Goal: Task Accomplishment & Management: Manage account settings

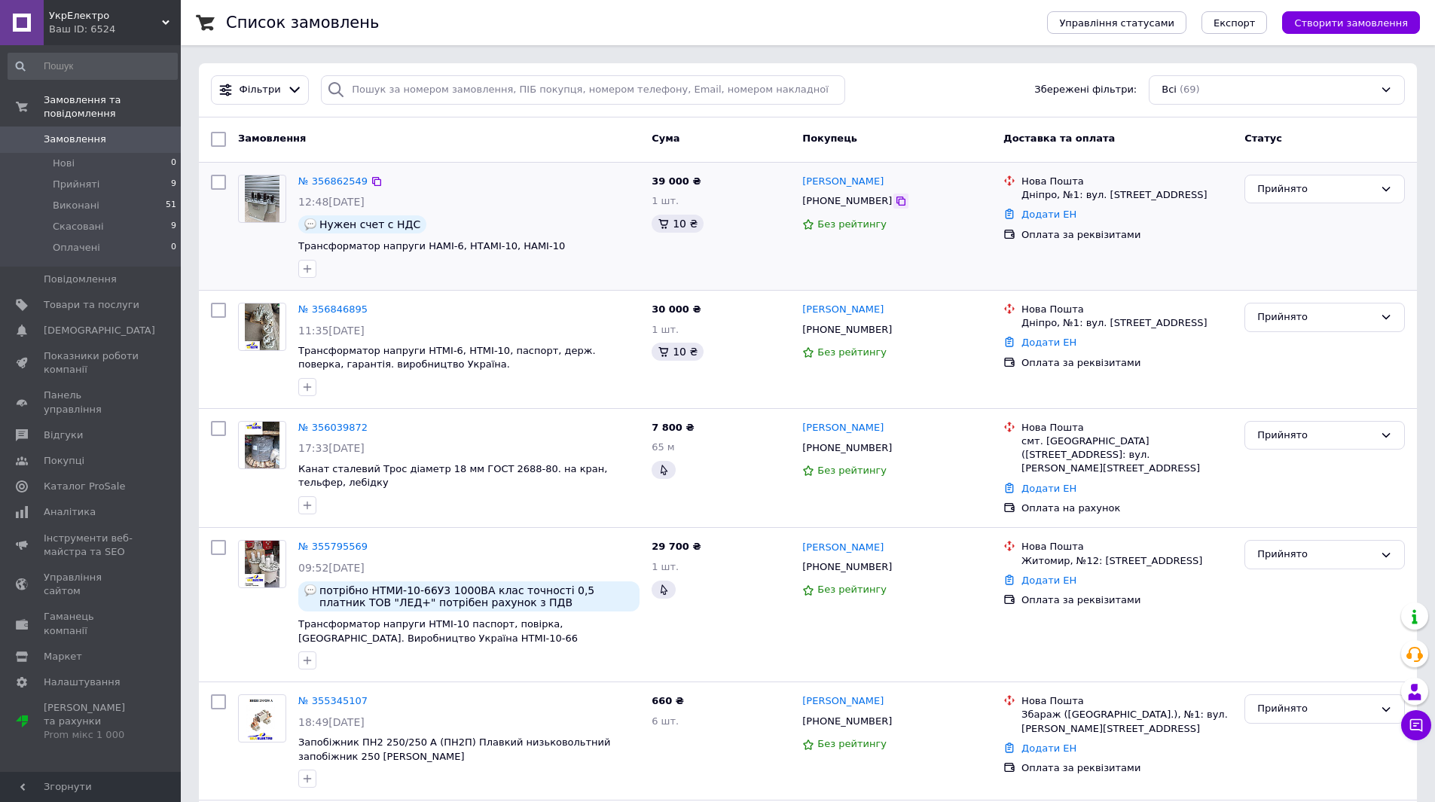
click at [895, 202] on icon at bounding box center [901, 201] width 12 height 12
click at [342, 310] on link "№ 356846895" at bounding box center [332, 309] width 69 height 11
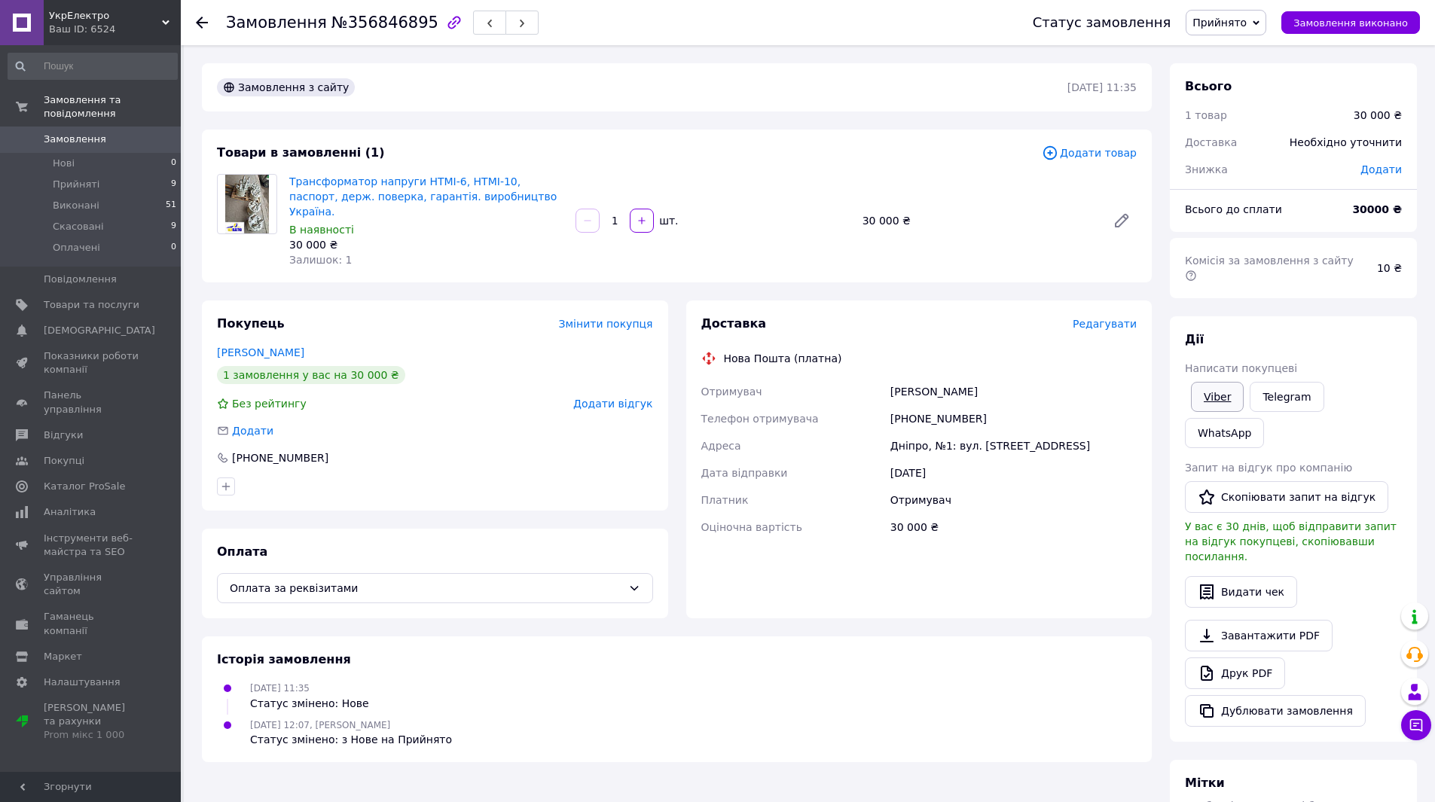
click at [1201, 382] on link "Viber" at bounding box center [1217, 397] width 53 height 30
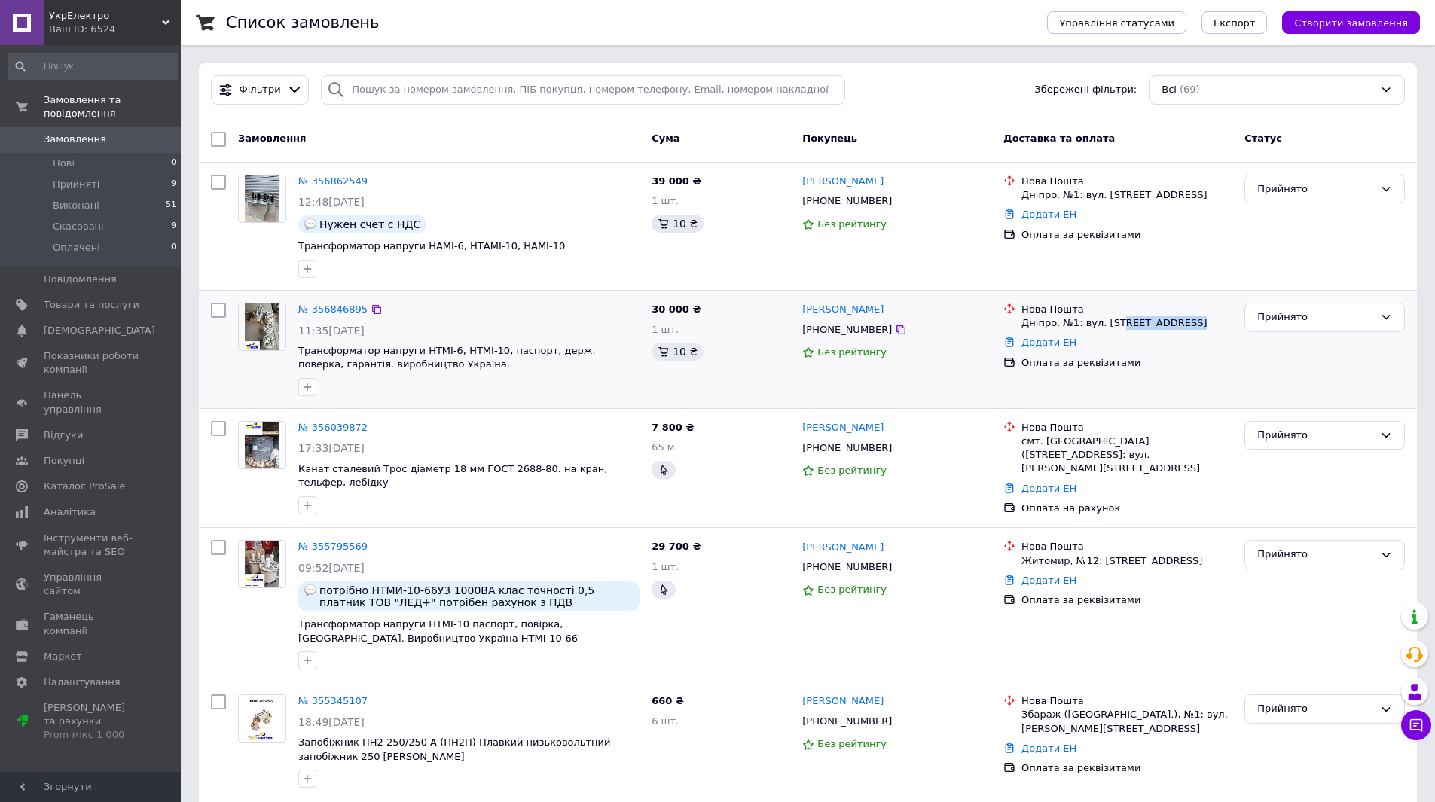
drag, startPoint x: 1118, startPoint y: 324, endPoint x: 1188, endPoint y: 326, distance: 70.1
click at [1188, 326] on div "Дніпро, №1: вул. [STREET_ADDRESS]" at bounding box center [1126, 323] width 211 height 14
click at [1288, 315] on div "Прийнято" at bounding box center [1315, 318] width 117 height 16
click at [1288, 369] on li "Скасовано" at bounding box center [1324, 376] width 159 height 28
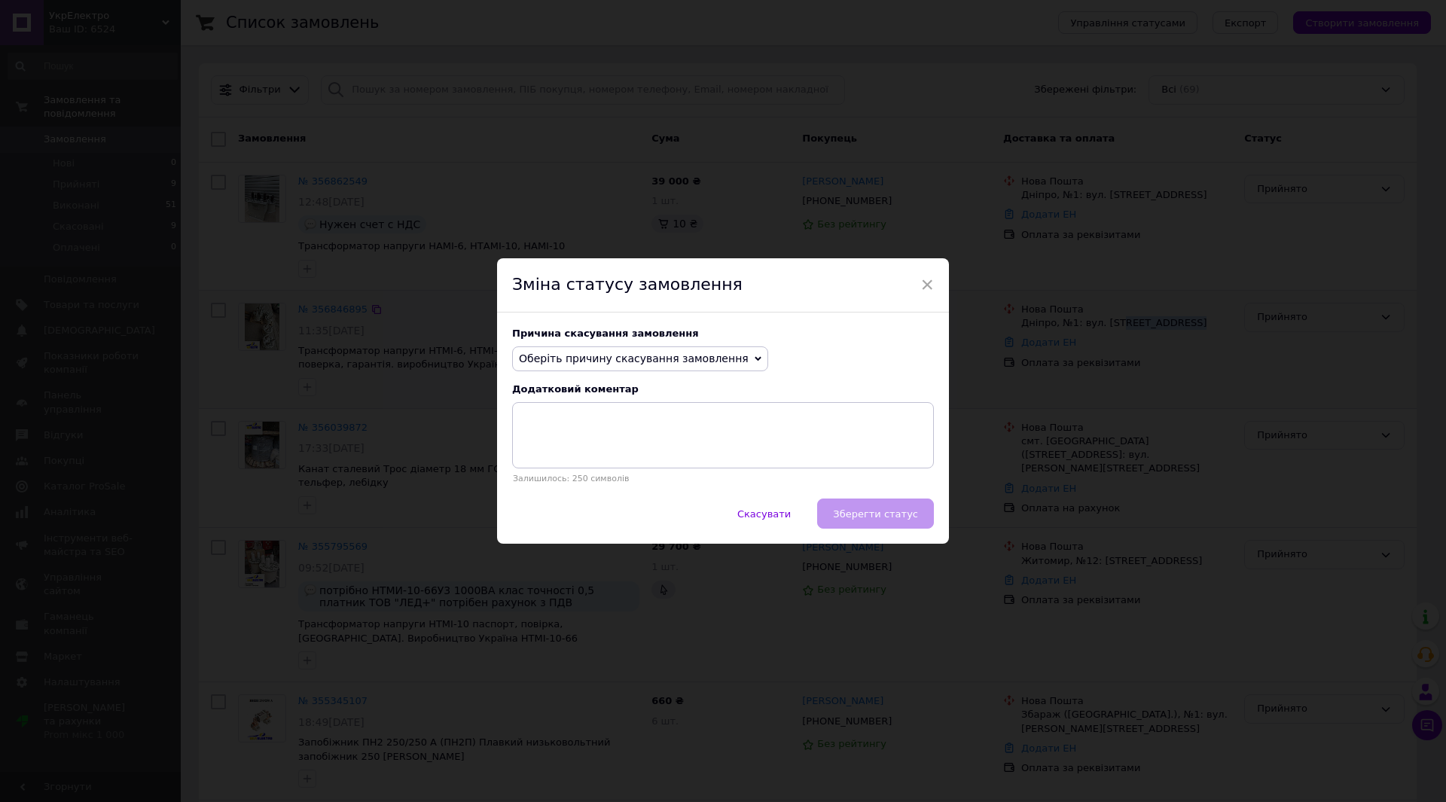
click at [703, 357] on span "Оберіть причину скасування замовлення" at bounding box center [634, 359] width 230 height 12
click at [546, 511] on li "Інше" at bounding box center [640, 515] width 255 height 21
click at [640, 420] on textarea at bounding box center [723, 435] width 422 height 66
click at [601, 426] on textarea at bounding box center [723, 435] width 422 height 66
click at [551, 356] on icon at bounding box center [554, 359] width 7 height 7
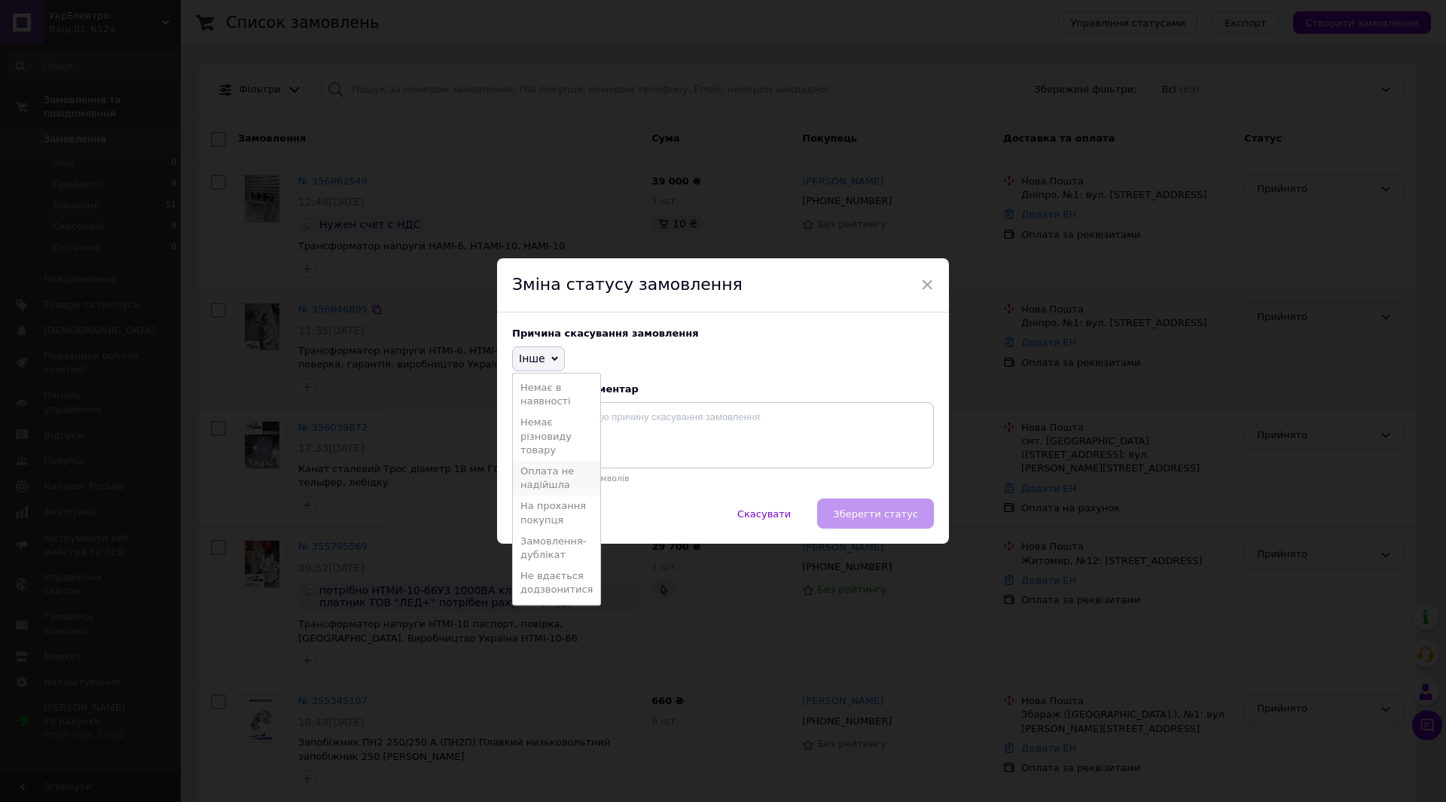
click at [554, 478] on li "Оплата не надійшла" at bounding box center [556, 478] width 87 height 35
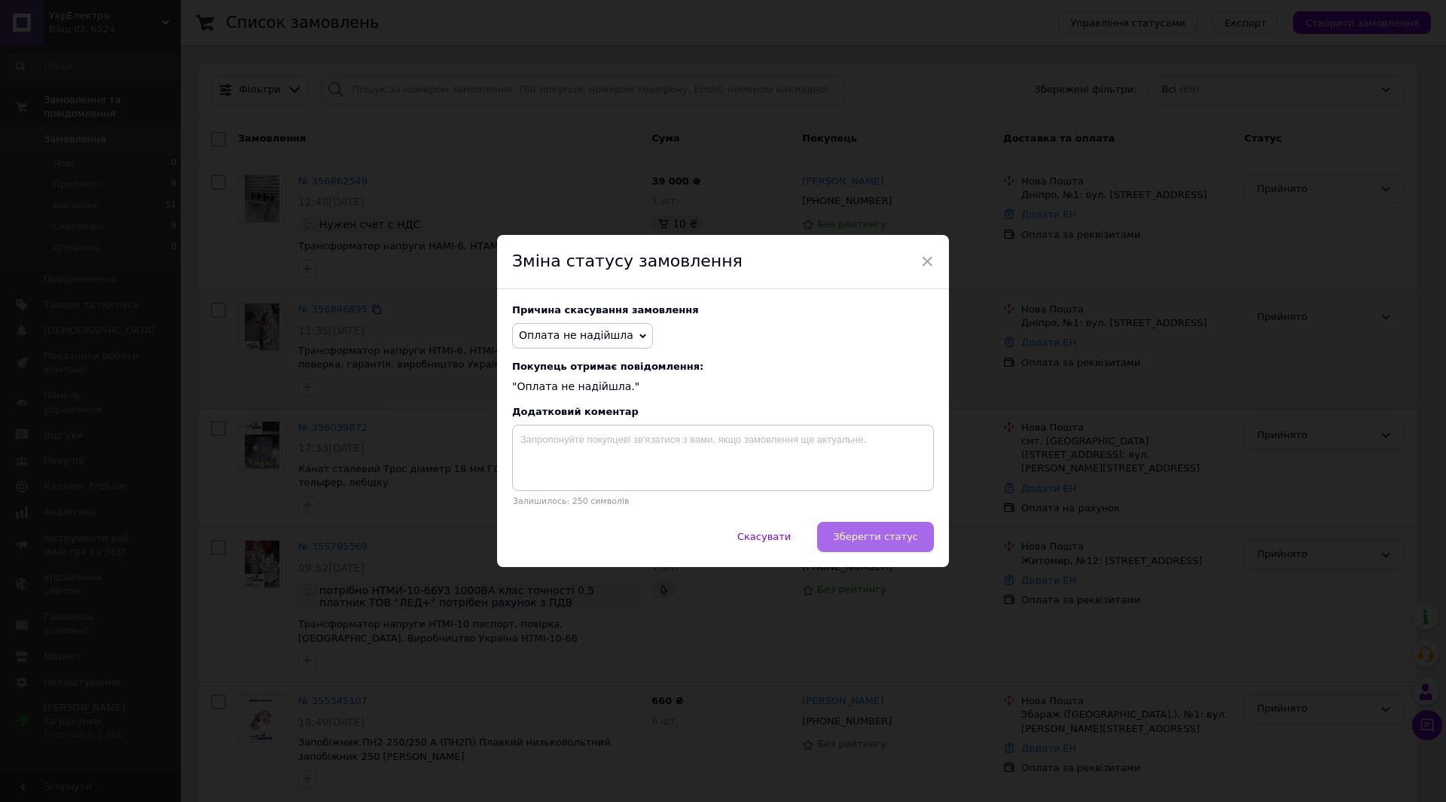
click at [874, 541] on span "Зберегти статус" at bounding box center [875, 536] width 85 height 11
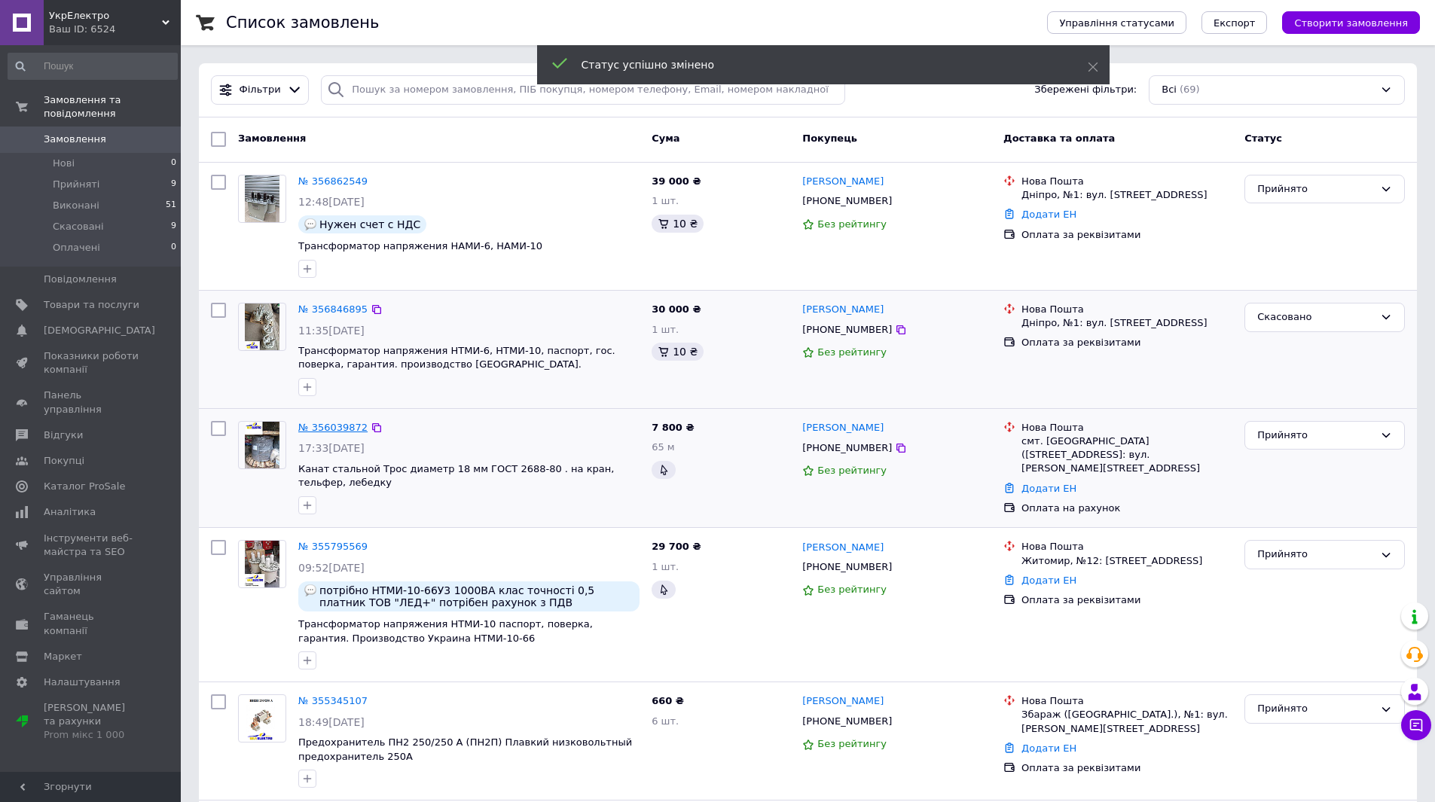
click at [331, 426] on link "№ 356039872" at bounding box center [332, 427] width 69 height 11
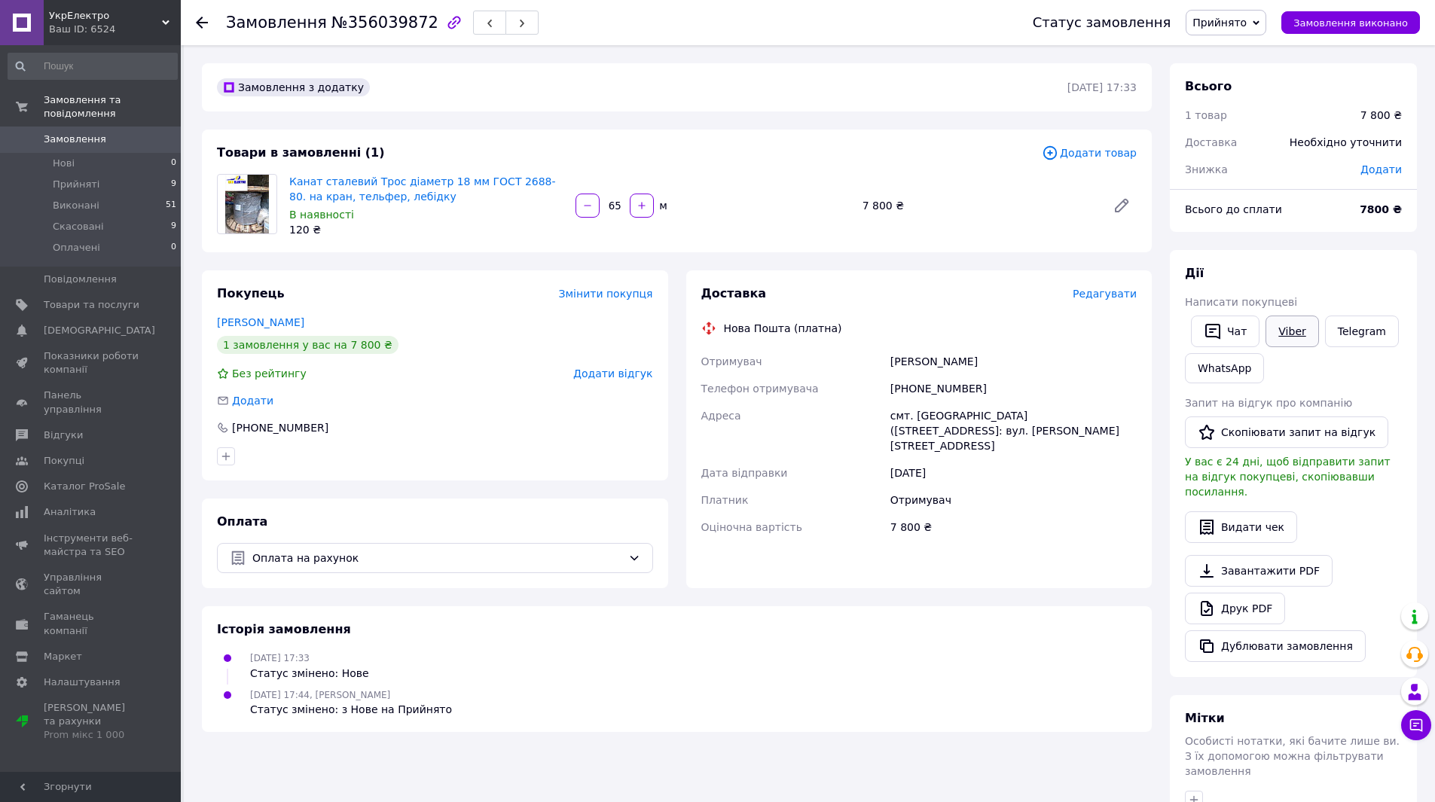
click at [1289, 327] on link "Viber" at bounding box center [1291, 332] width 53 height 32
click at [1264, 428] on button "Скопіювати запит на відгук" at bounding box center [1286, 433] width 203 height 32
click at [1244, 19] on span "Прийнято" at bounding box center [1219, 23] width 54 height 12
click at [1244, 50] on li "Виконано" at bounding box center [1225, 52] width 79 height 23
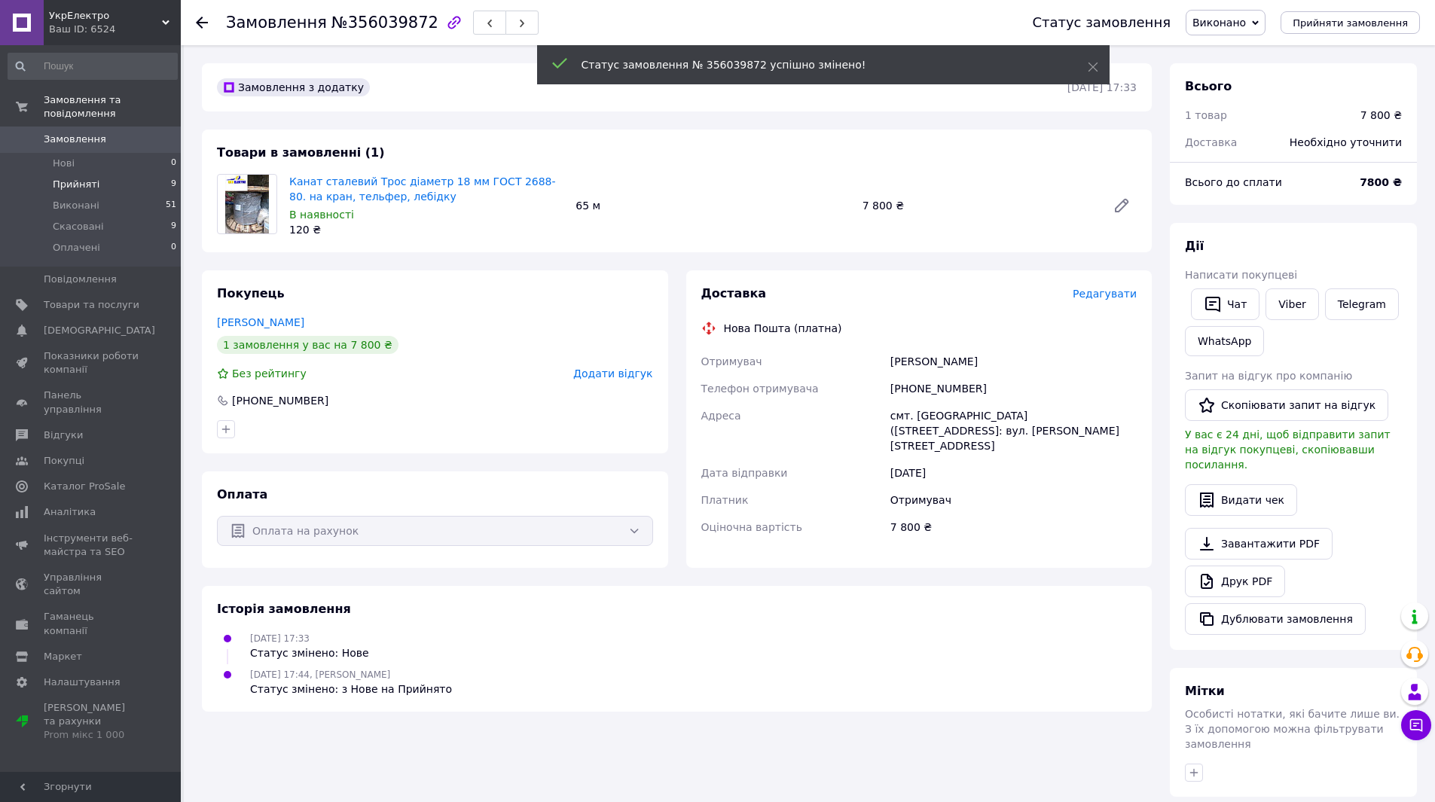
click at [121, 174] on li "Прийняті 9" at bounding box center [92, 184] width 185 height 21
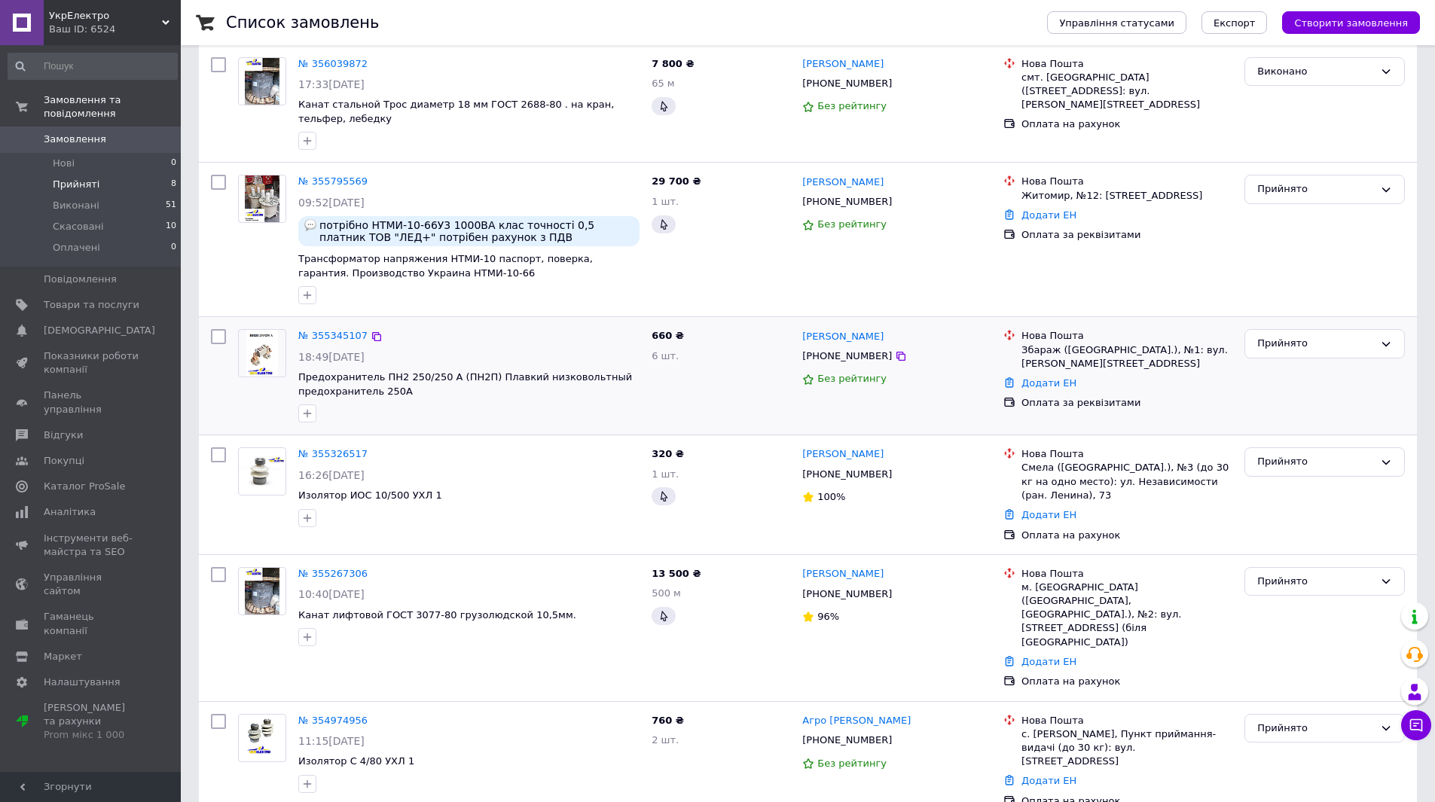
scroll to position [301, 0]
click at [339, 450] on link "№ 355326517" at bounding box center [332, 452] width 69 height 11
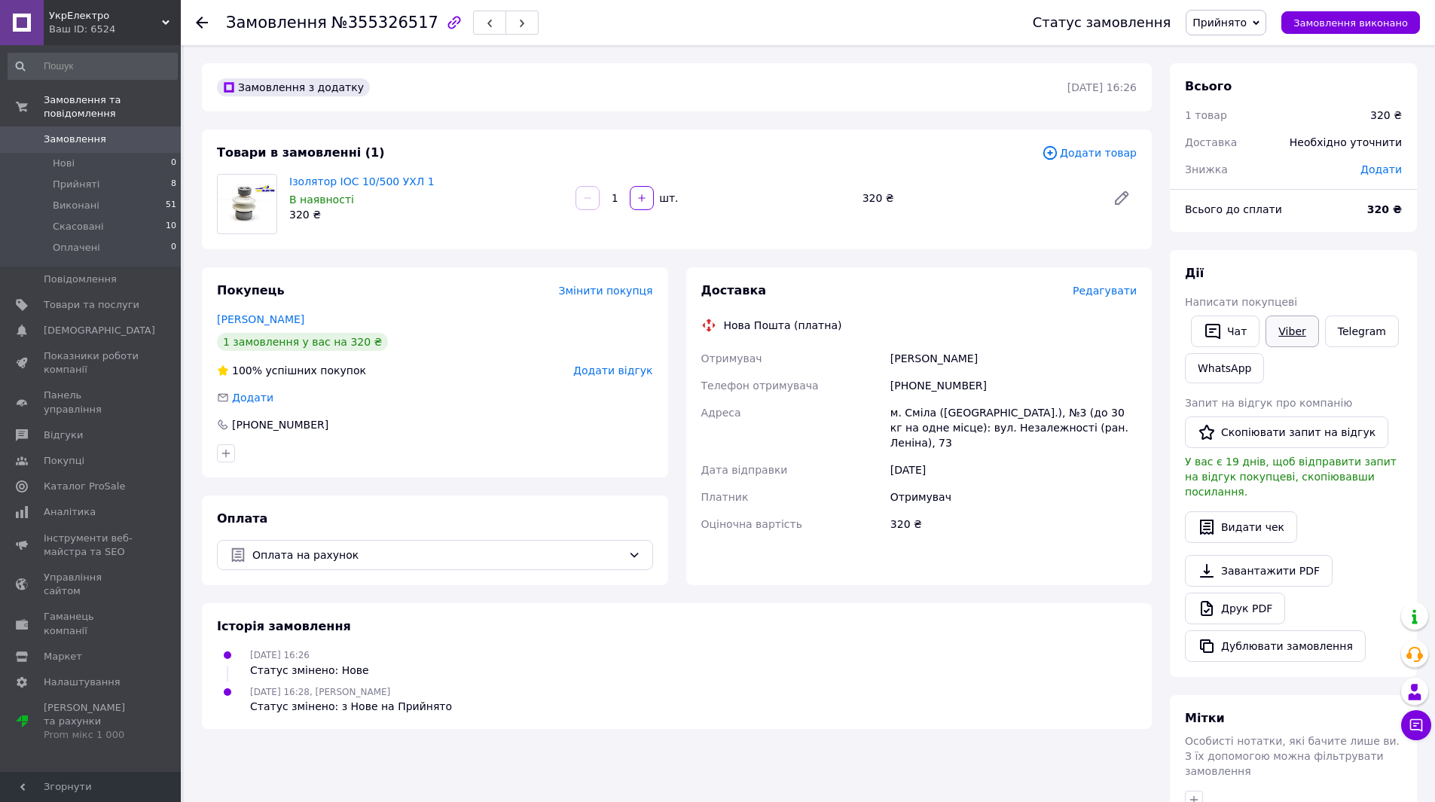
click at [1289, 326] on link "Viber" at bounding box center [1291, 332] width 53 height 32
click at [1247, 23] on span "Прийнято" at bounding box center [1219, 23] width 54 height 12
click at [1247, 49] on li "Виконано" at bounding box center [1225, 52] width 79 height 23
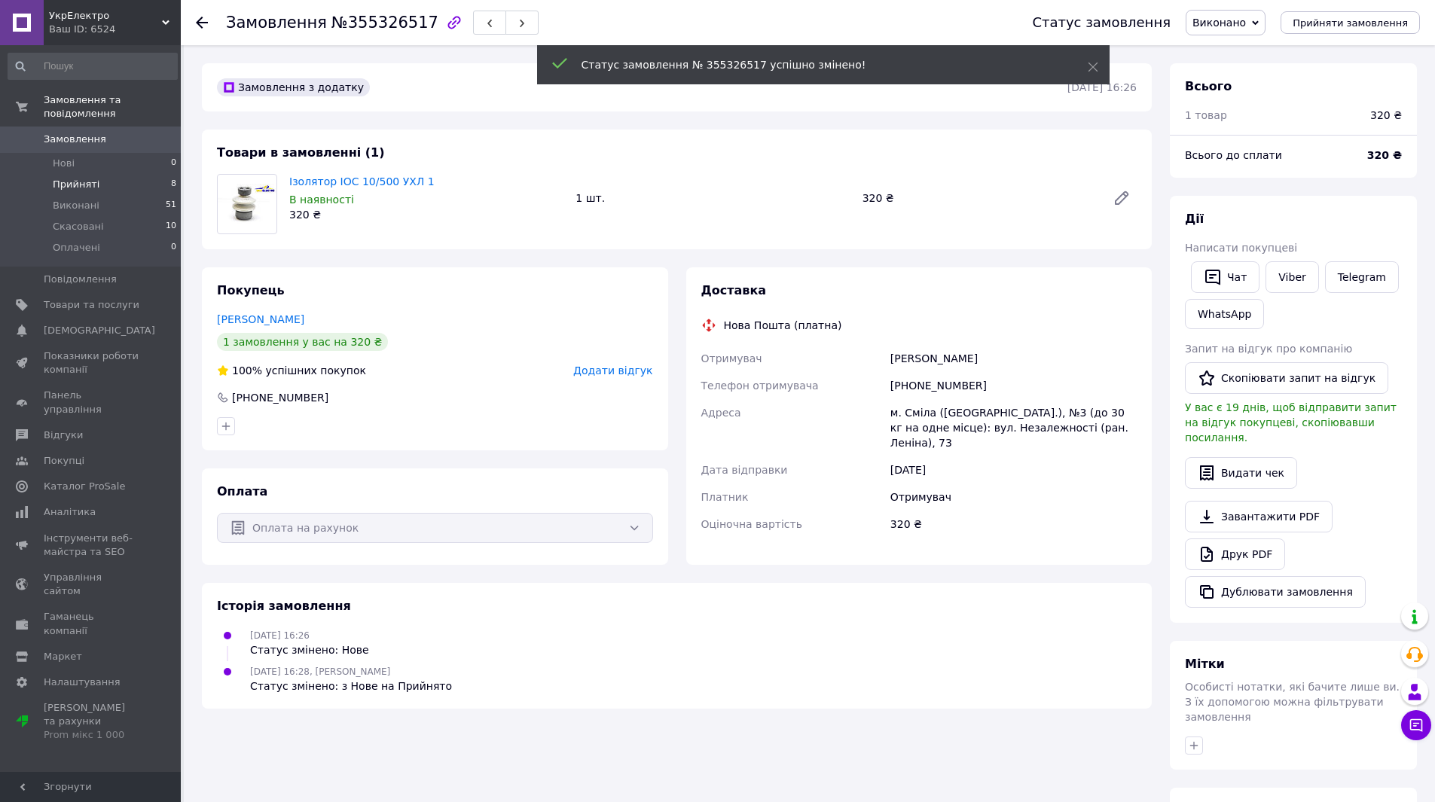
click at [107, 174] on li "Прийняті 8" at bounding box center [92, 184] width 185 height 21
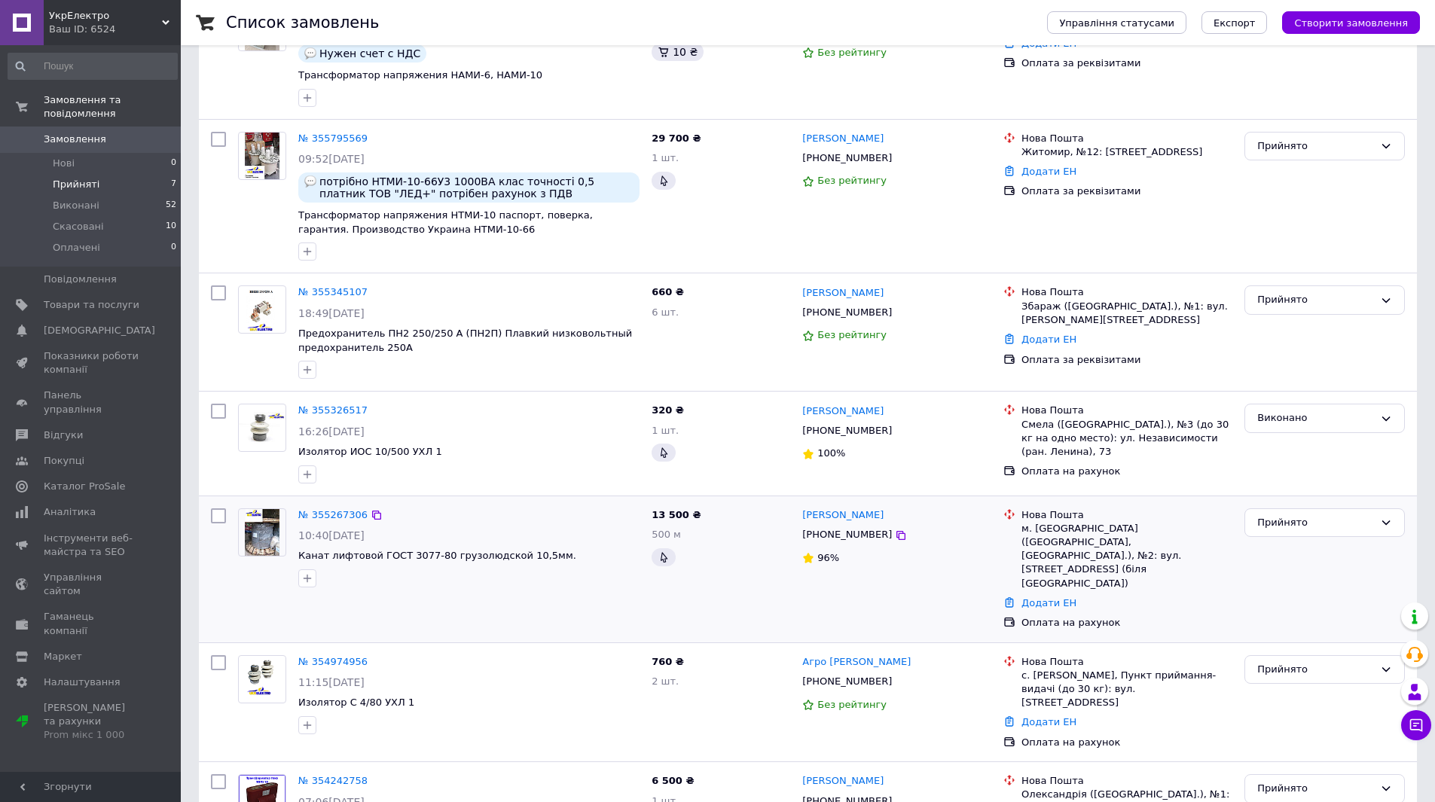
scroll to position [226, 0]
click at [351, 511] on link "№ 355267306" at bounding box center [332, 513] width 69 height 11
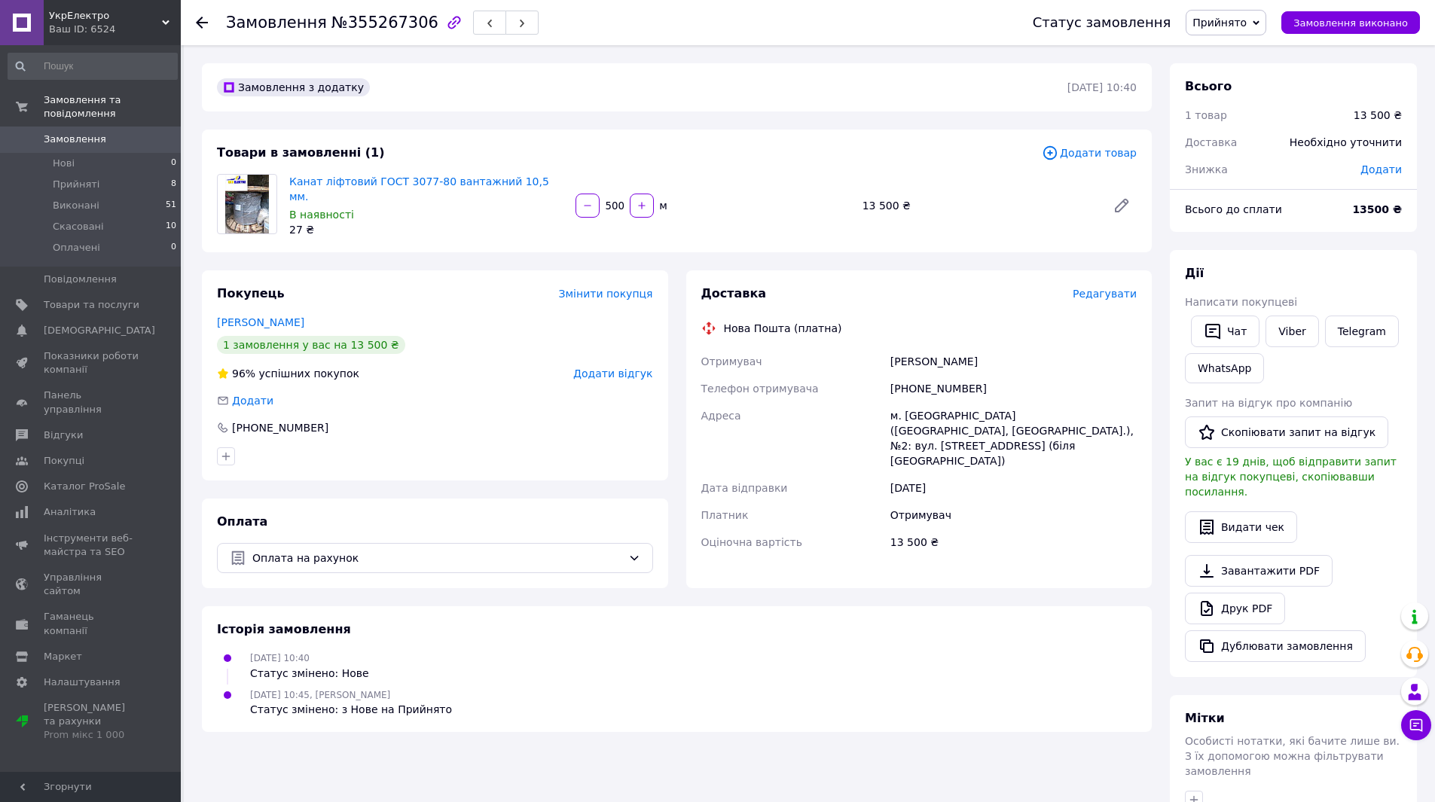
click at [1282, 304] on span "Написати покупцеві" at bounding box center [1241, 302] width 112 height 12
click at [1282, 325] on link "Viber" at bounding box center [1291, 332] width 53 height 32
click at [1255, 429] on button "Скопіювати запит на відгук" at bounding box center [1286, 433] width 203 height 32
click at [1285, 430] on button "Скопіювати запит на відгук" at bounding box center [1286, 433] width 203 height 32
click at [1234, 17] on span "Прийнято" at bounding box center [1219, 23] width 54 height 12
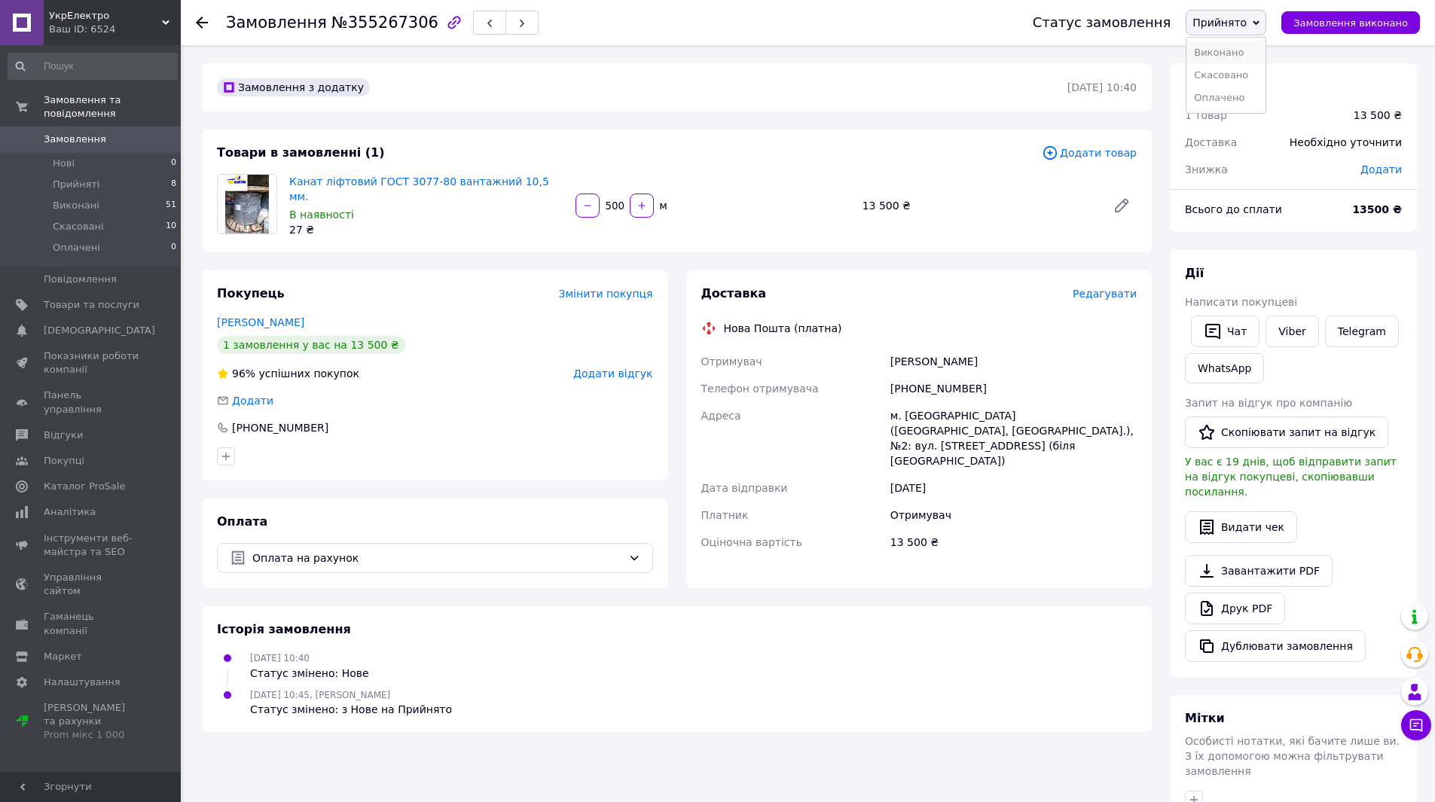
click at [1239, 52] on li "Виконано" at bounding box center [1225, 52] width 79 height 23
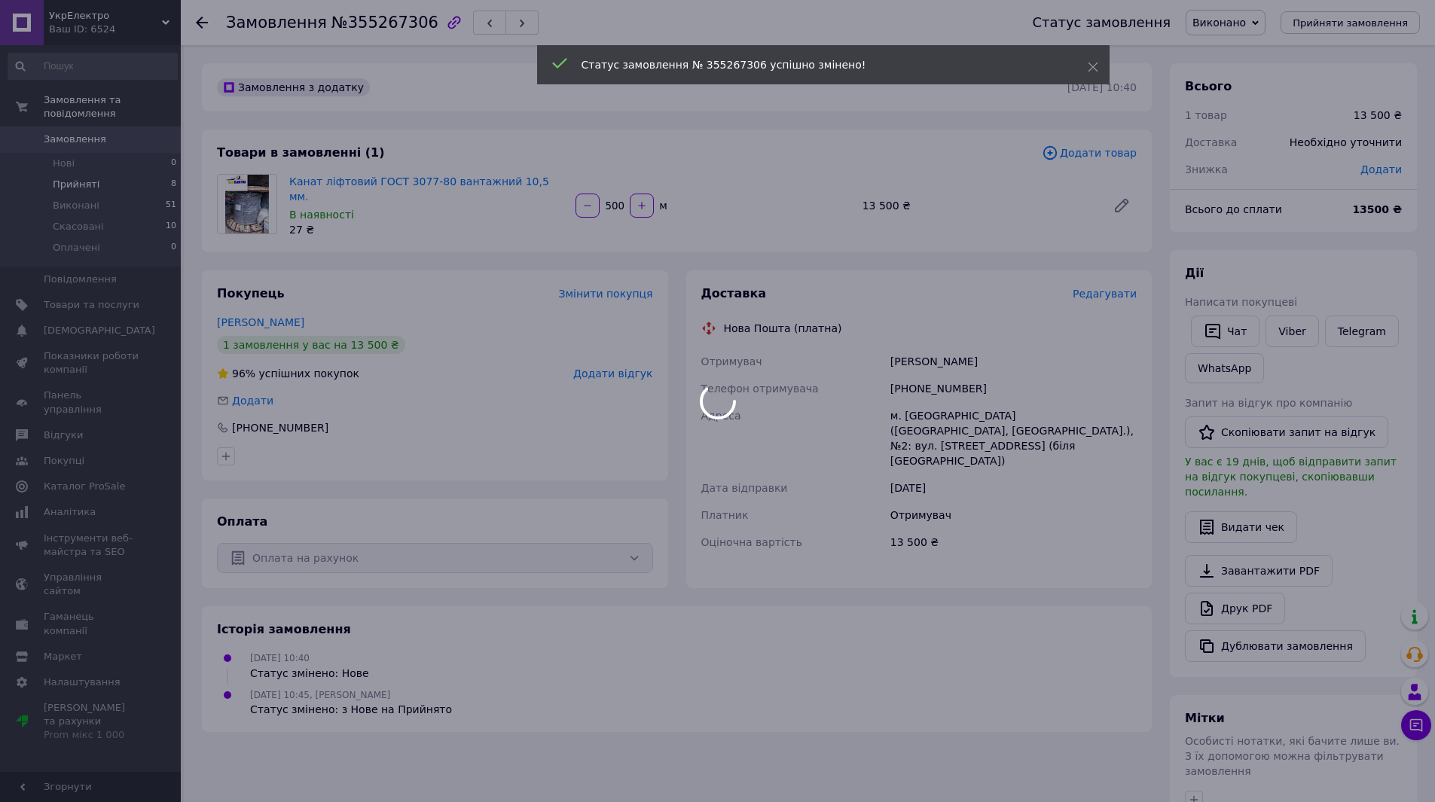
click at [96, 174] on li "Прийняті 8" at bounding box center [92, 184] width 185 height 21
